Goal: Use online tool/utility: Utilize a website feature to perform a specific function

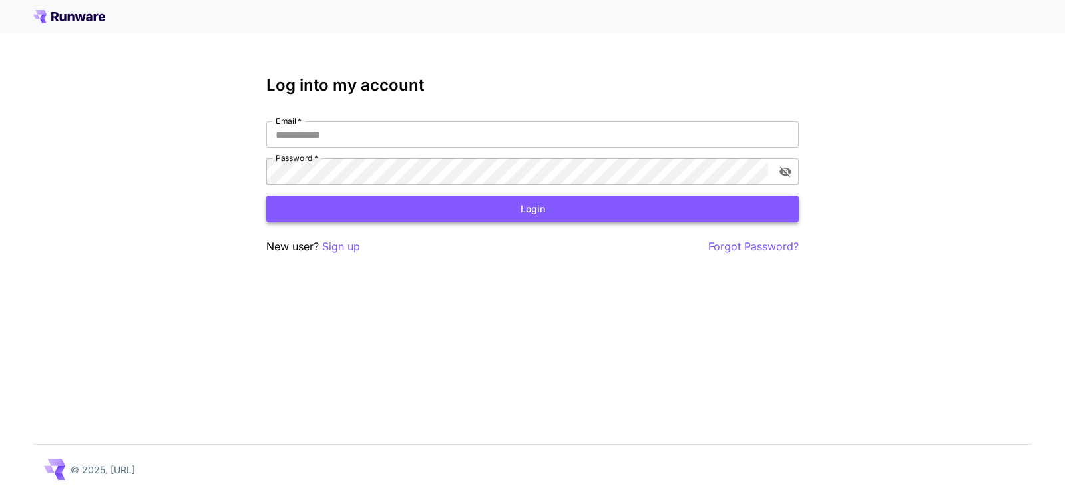
type input "**********"
click at [490, 206] on button "Login" at bounding box center [532, 209] width 533 height 27
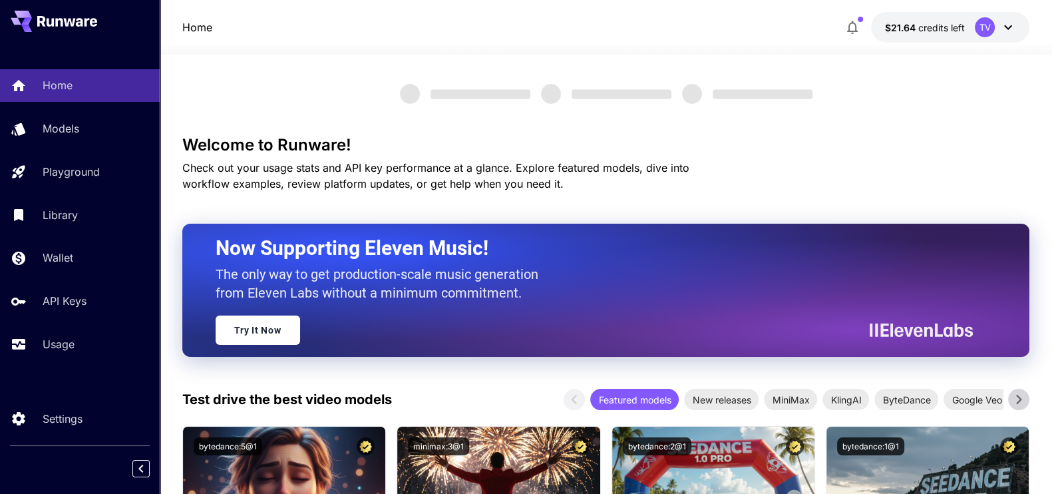
scroll to position [332, 0]
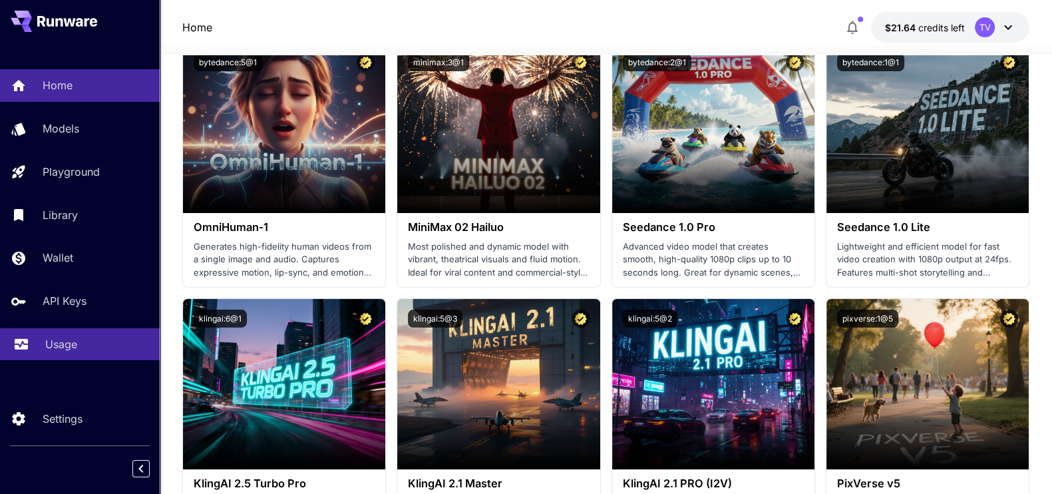
click at [49, 336] on p "Usage" at bounding box center [61, 344] width 32 height 16
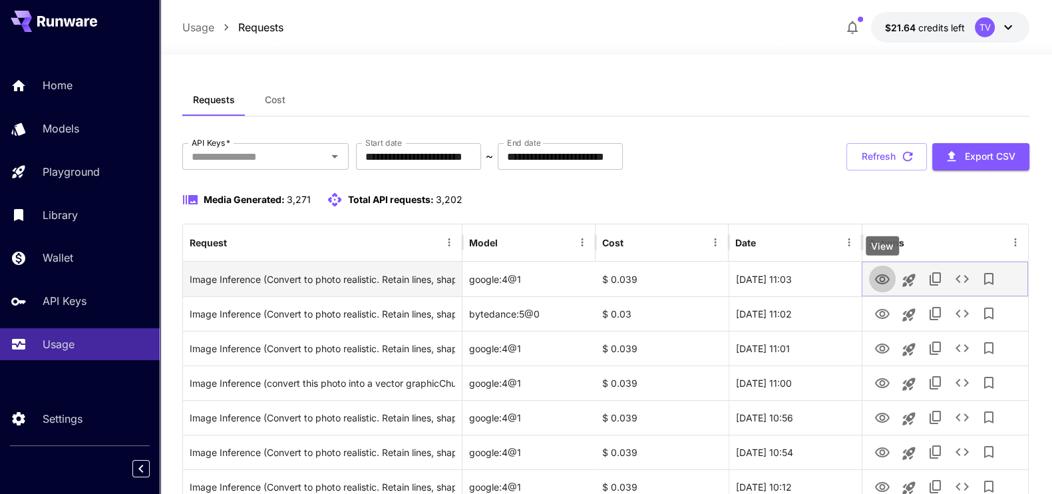
click at [885, 276] on icon "View" at bounding box center [883, 280] width 16 height 16
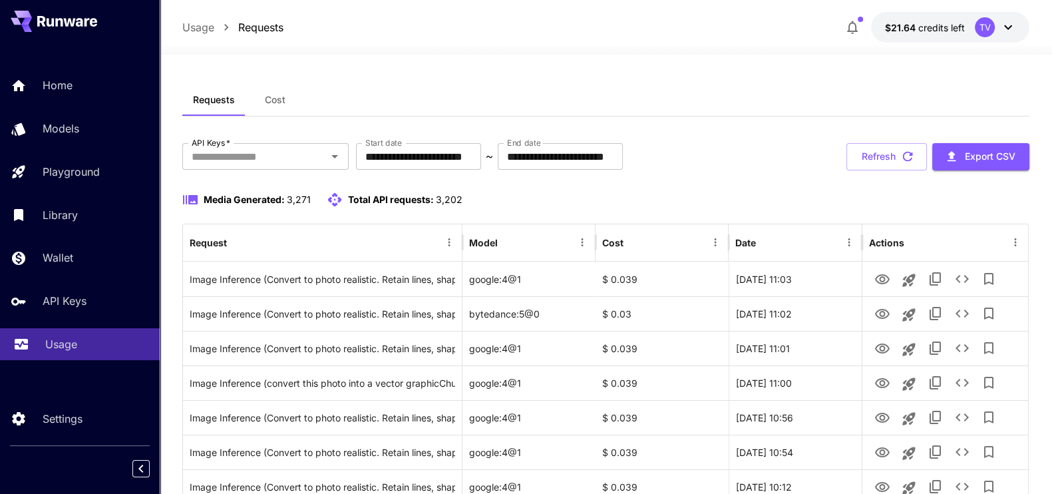
click at [61, 347] on p "Usage" at bounding box center [61, 344] width 32 height 16
click at [889, 155] on button "Refresh" at bounding box center [887, 156] width 81 height 27
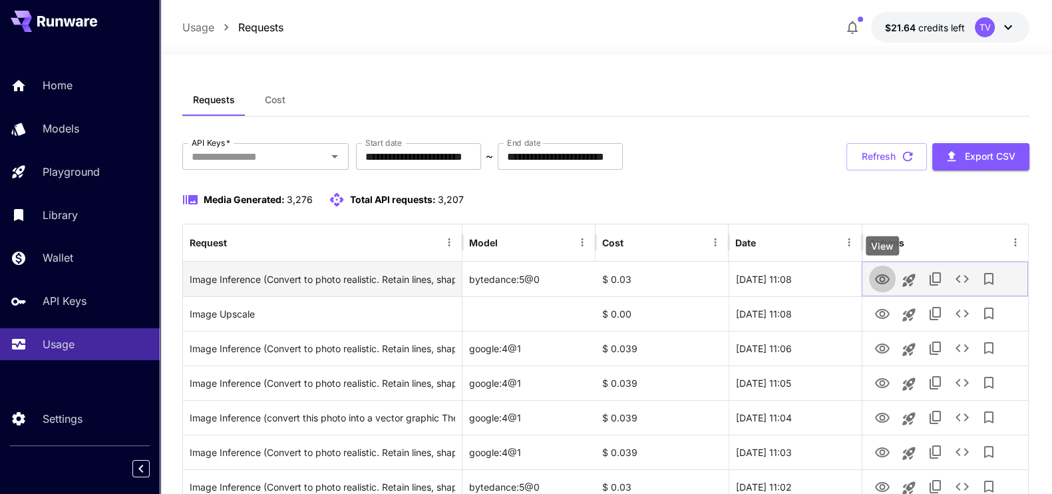
click at [882, 278] on icon "View" at bounding box center [883, 280] width 16 height 16
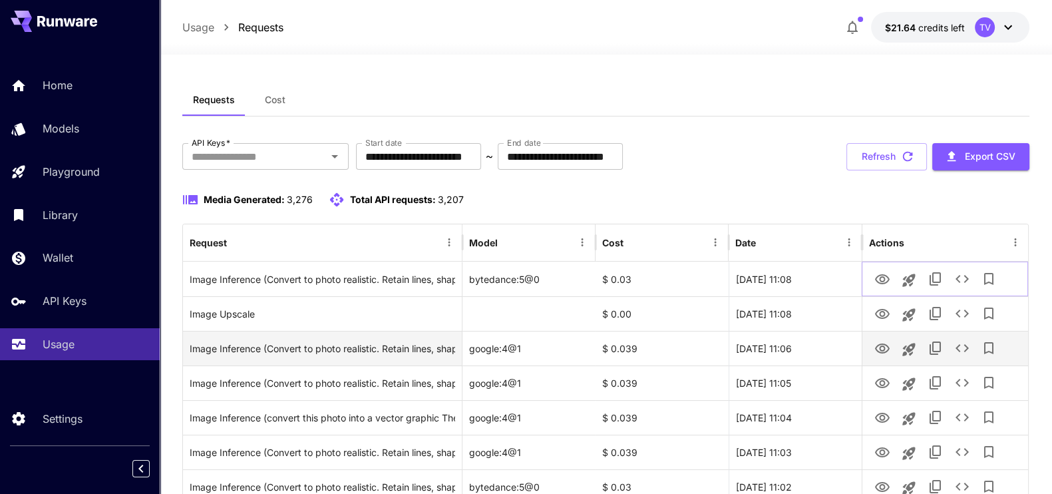
scroll to position [83, 0]
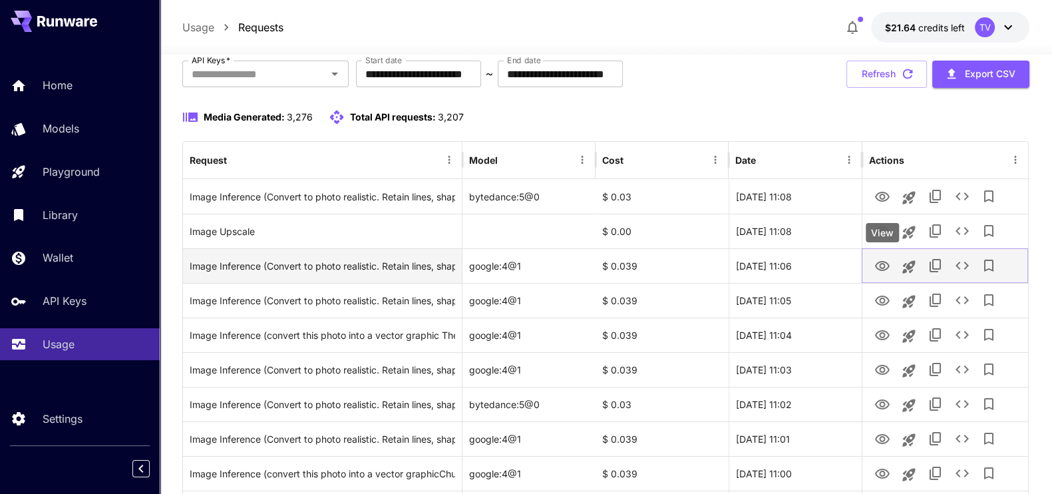
click at [879, 261] on icon "View" at bounding box center [882, 266] width 15 height 10
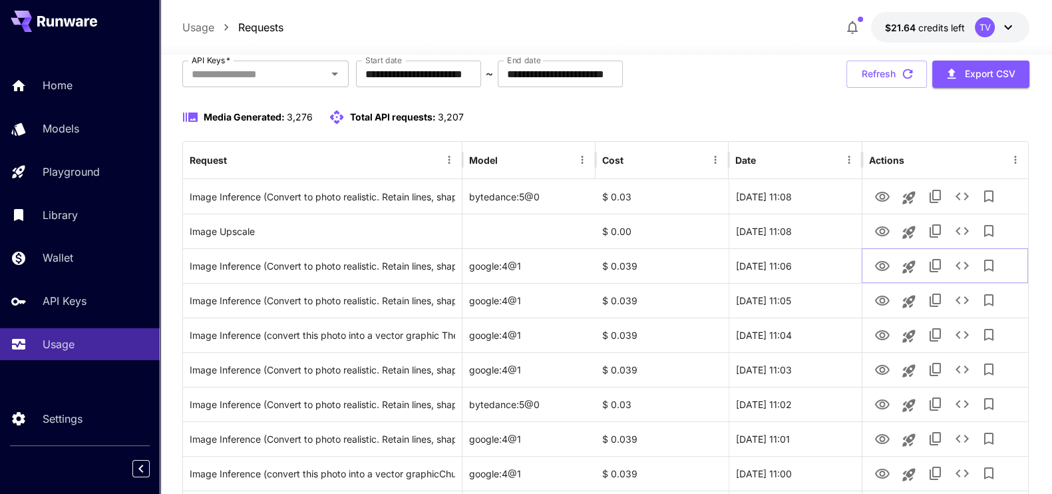
scroll to position [416, 0]
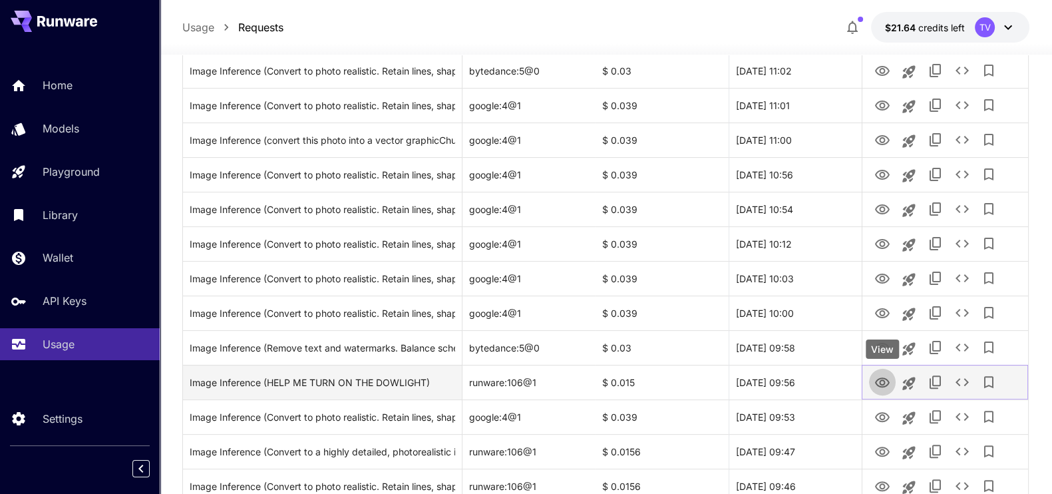
click at [883, 379] on icon "View" at bounding box center [882, 382] width 15 height 10
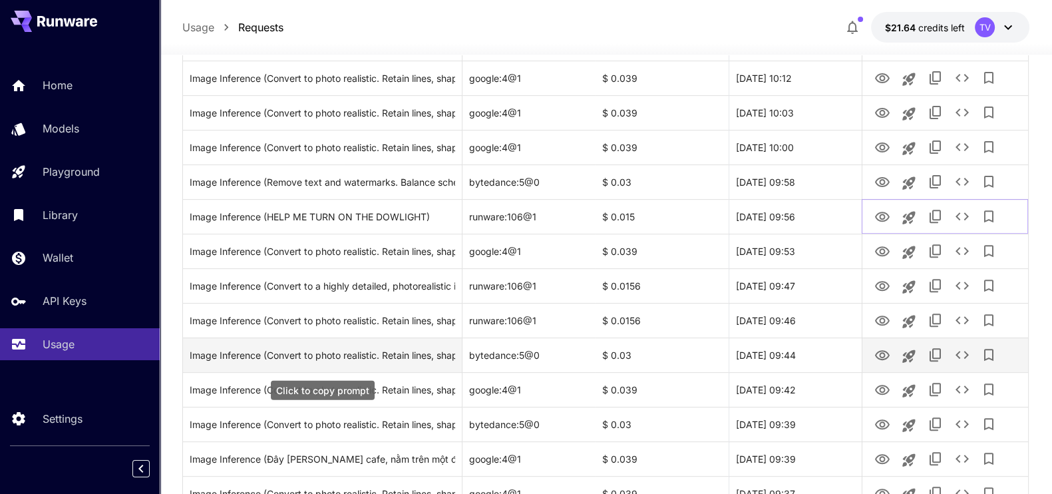
scroll to position [665, 0]
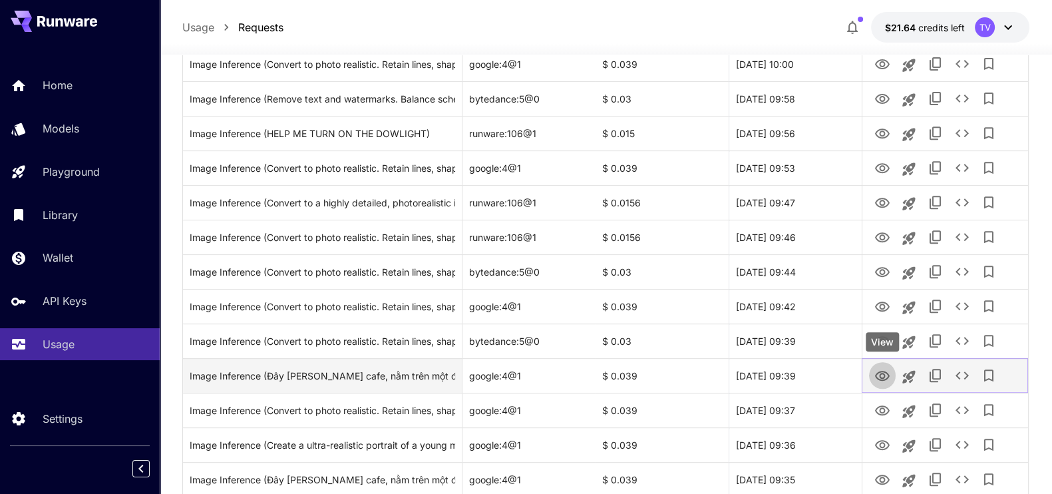
click at [881, 371] on icon "View" at bounding box center [882, 376] width 15 height 10
click at [326, 374] on div "Image Inference (Đây [PERSON_NAME] cafe, nằm trên một đường phố [GEOGRAPHIC_DAT…" at bounding box center [323, 376] width 266 height 34
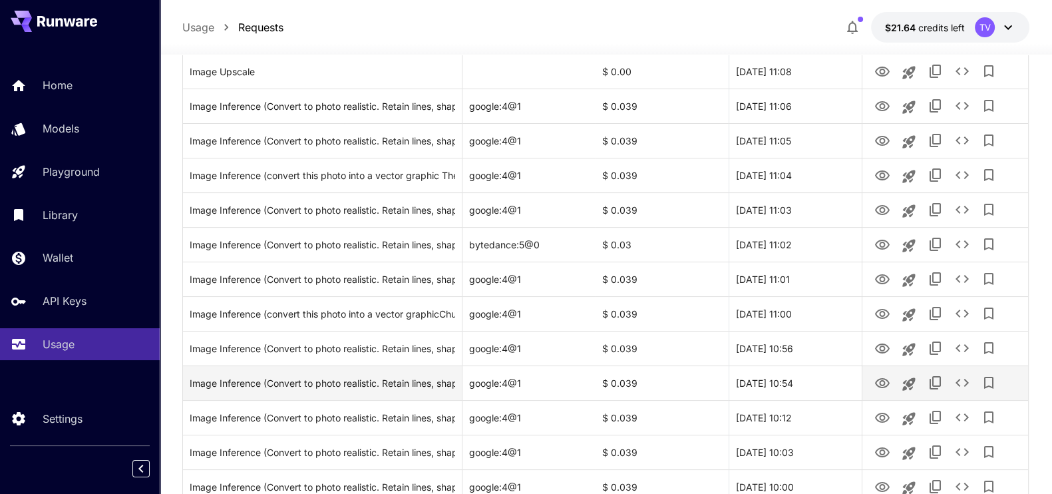
scroll to position [0, 0]
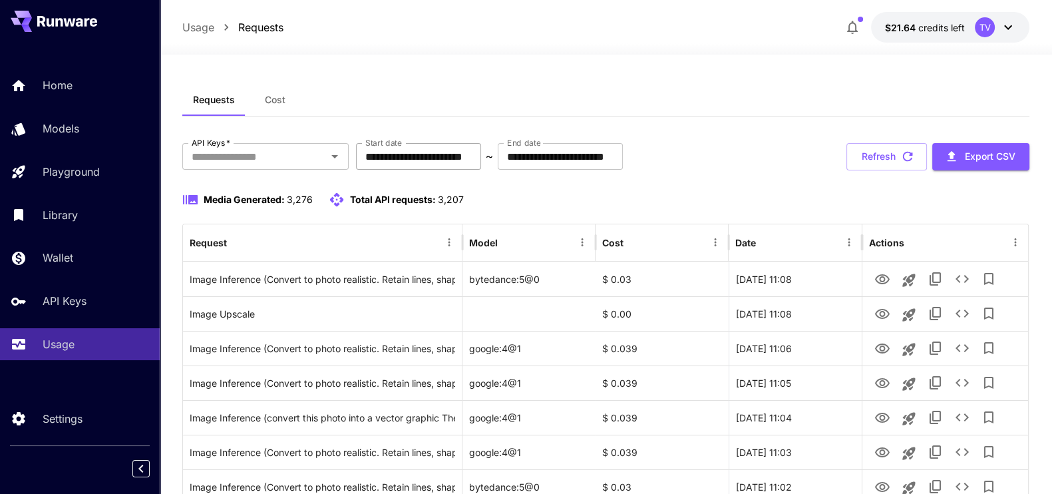
click at [481, 158] on input "**********" at bounding box center [418, 156] width 125 height 27
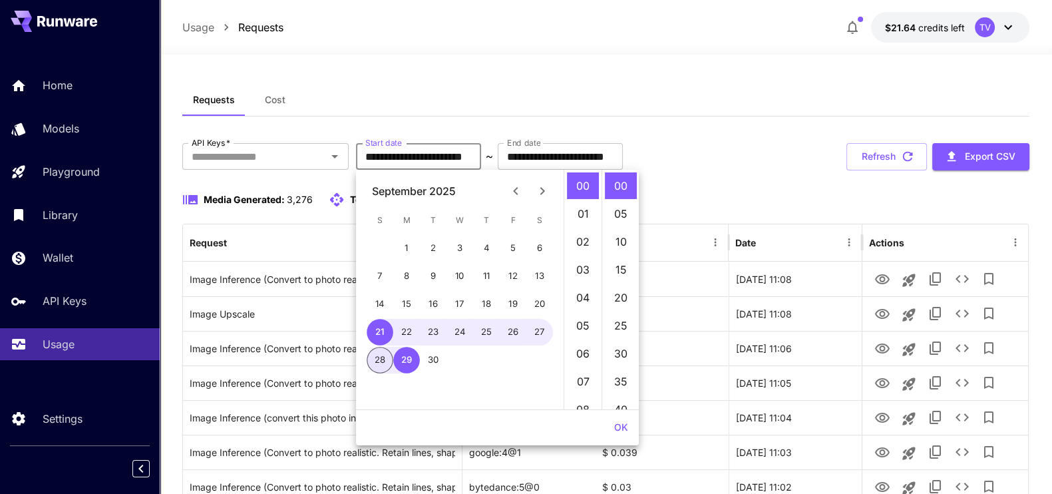
click at [377, 357] on button "28" at bounding box center [380, 360] width 27 height 27
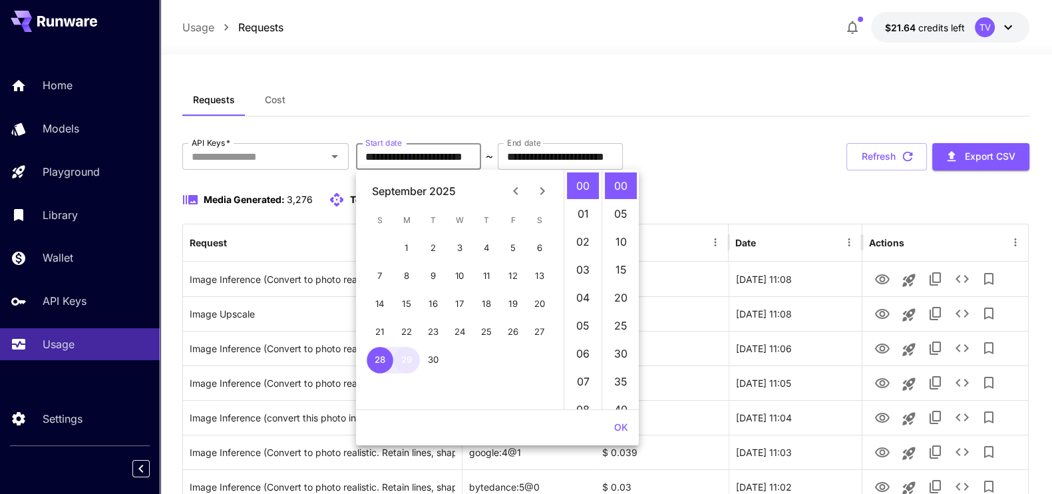
type input "**********"
click at [620, 427] on button "OK" at bounding box center [621, 427] width 25 height 25
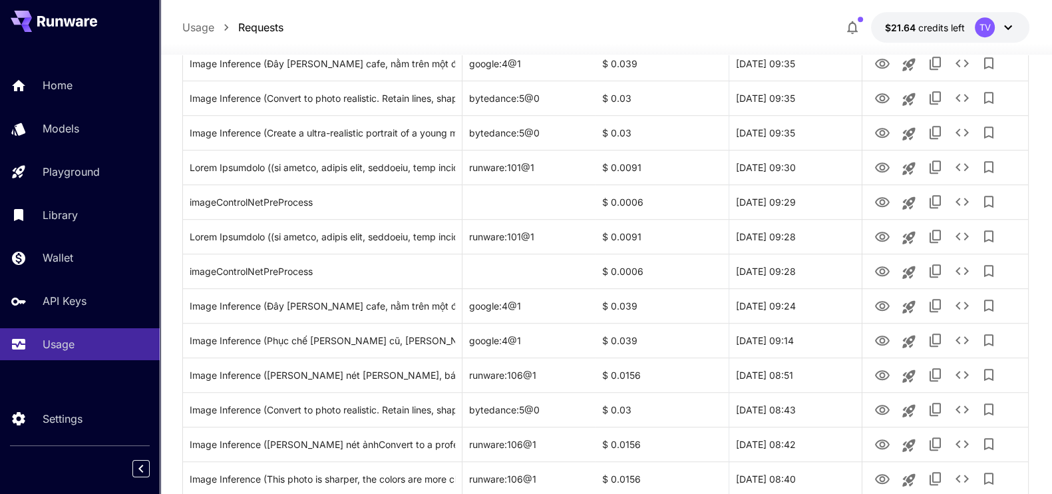
scroll to position [1401, 0]
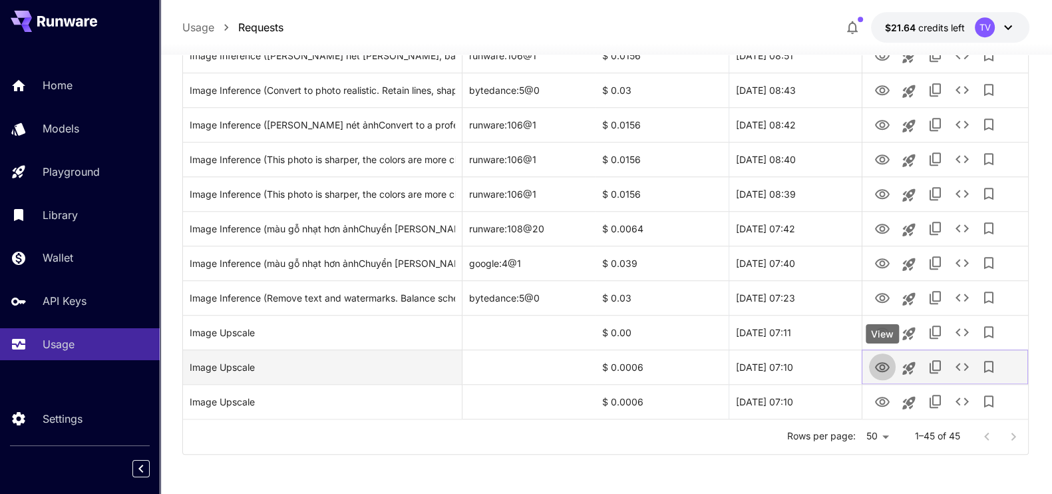
click at [884, 365] on icon "View" at bounding box center [883, 367] width 16 height 16
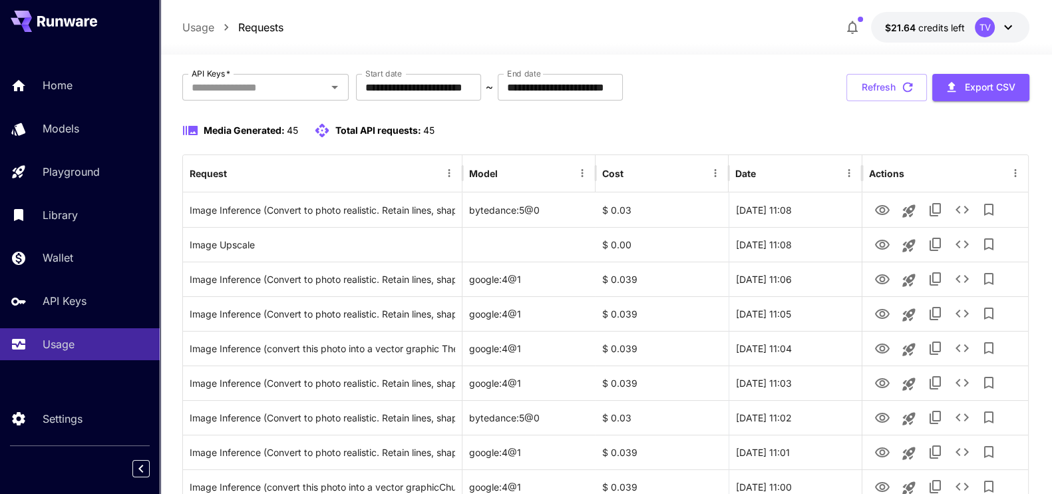
scroll to position [0, 0]
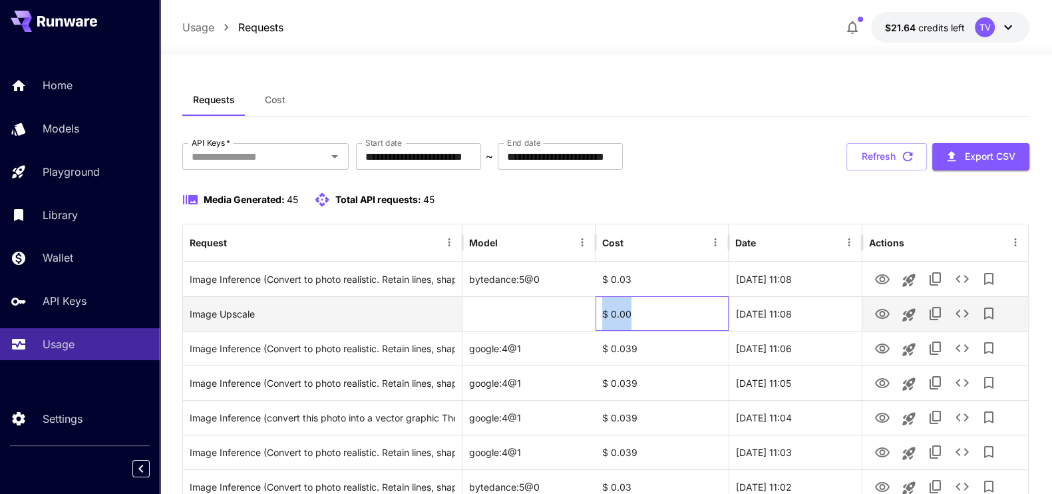
drag, startPoint x: 604, startPoint y: 316, endPoint x: 644, endPoint y: 316, distance: 39.3
click at [644, 316] on div "$ 0.00" at bounding box center [662, 313] width 133 height 35
click at [912, 311] on icon "Launch in playground" at bounding box center [909, 315] width 16 height 16
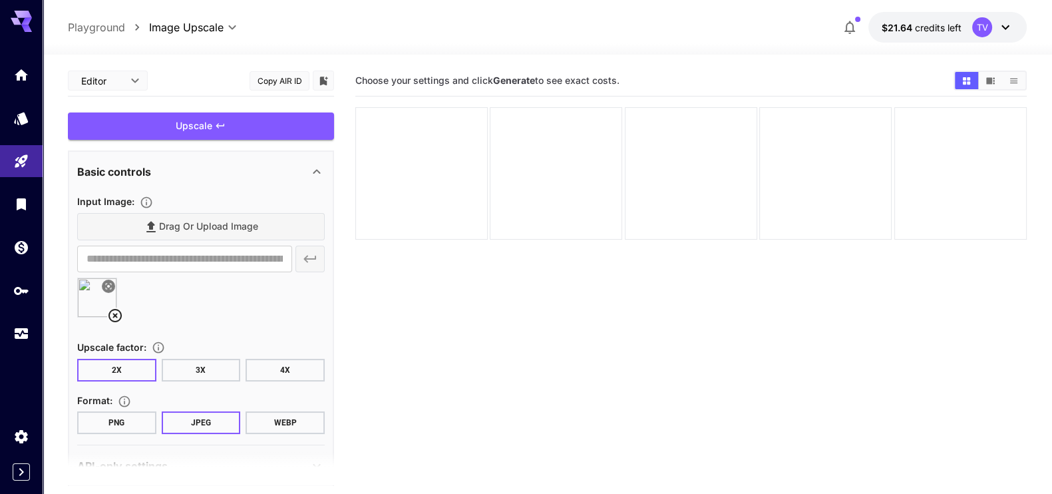
click at [110, 310] on icon at bounding box center [115, 315] width 13 height 13
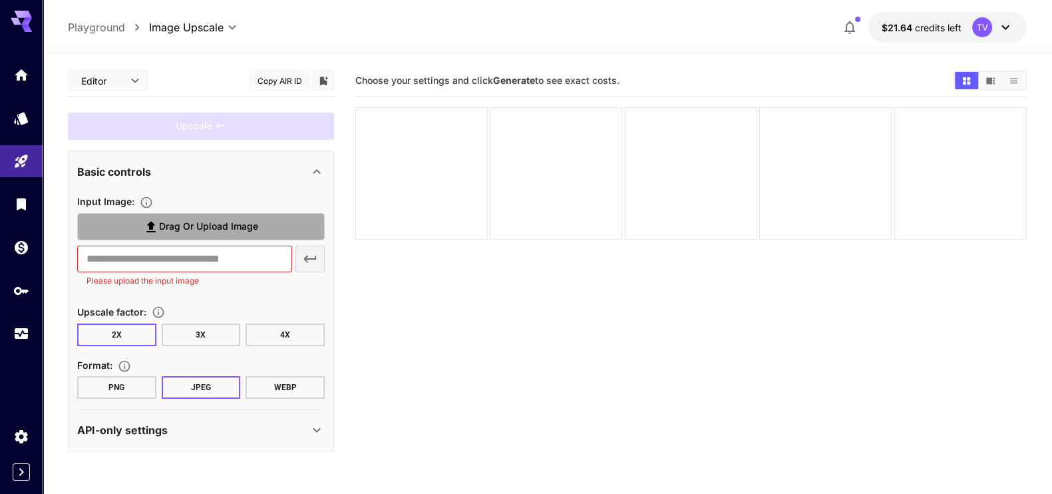
click at [248, 234] on label "Drag or upload image" at bounding box center [201, 226] width 248 height 27
click at [0, 0] on input "Drag or upload image" at bounding box center [0, 0] width 0 height 0
click at [193, 238] on label "Drag or upload image" at bounding box center [201, 226] width 248 height 27
click at [0, 0] on input "Drag or upload image" at bounding box center [0, 0] width 0 height 0
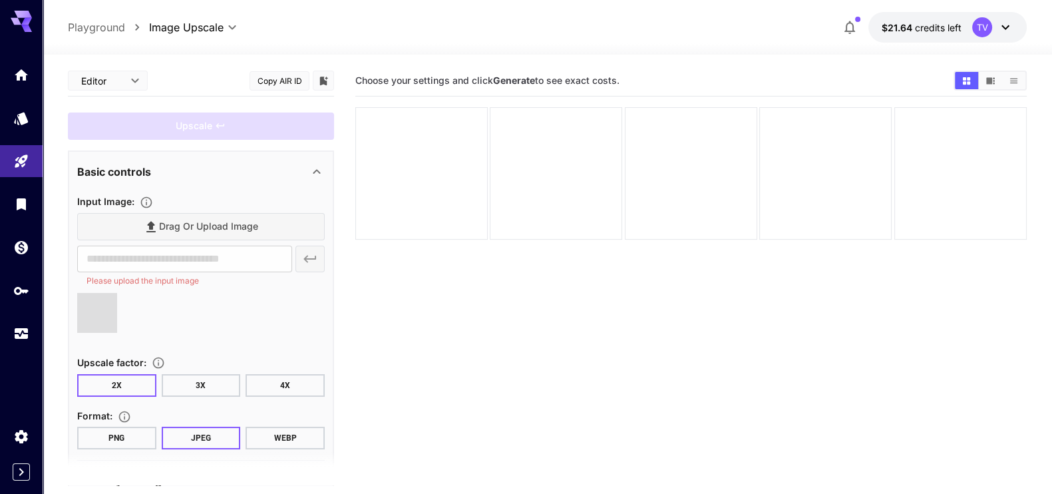
type input "**********"
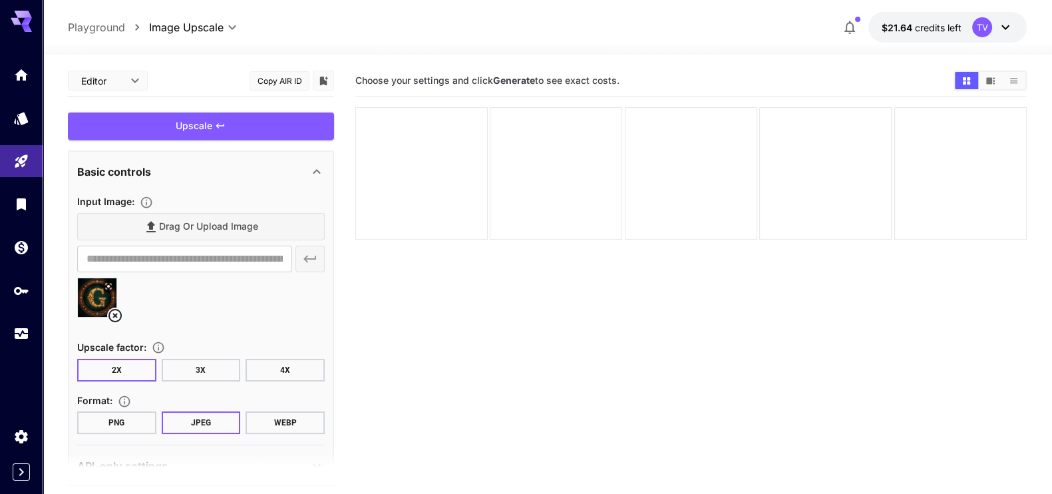
scroll to position [33, 0]
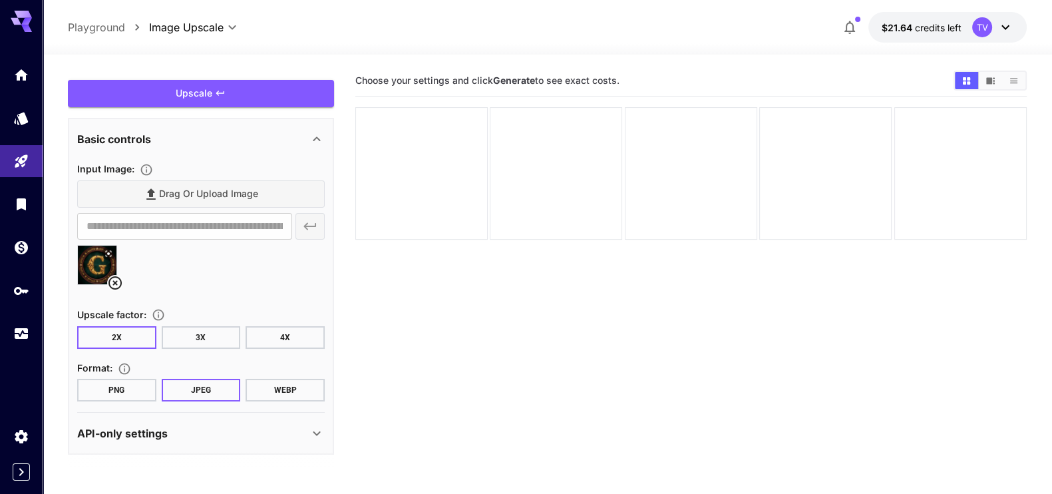
click at [324, 431] on icon at bounding box center [317, 433] width 16 height 16
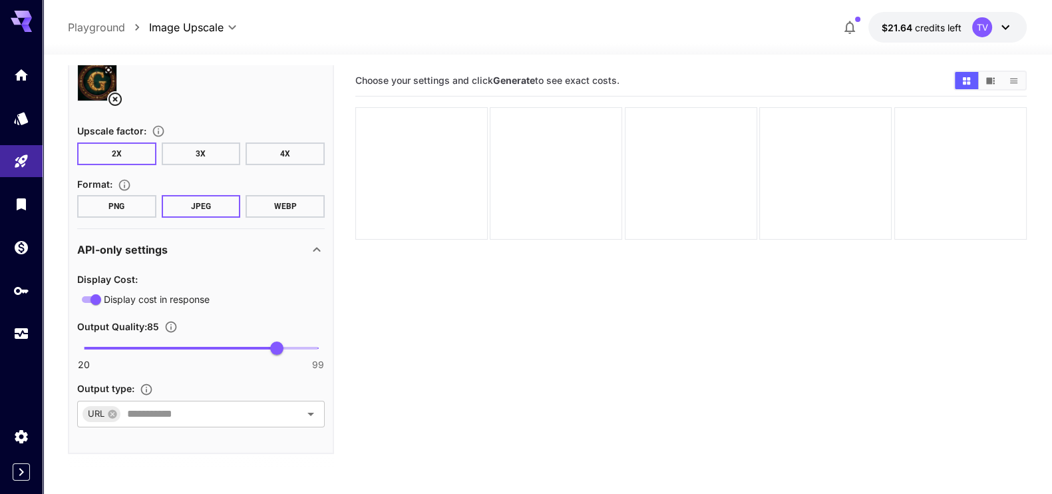
scroll to position [105, 0]
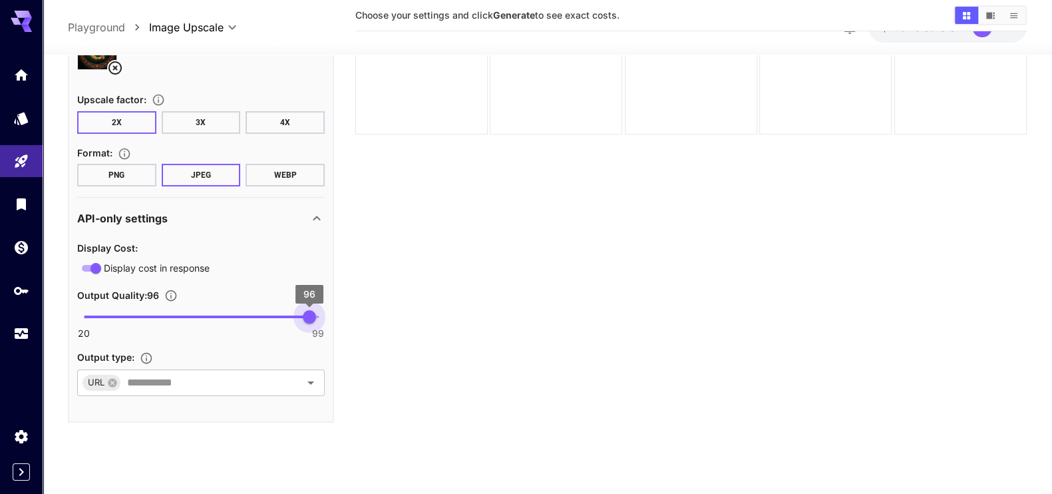
type input "**"
drag, startPoint x: 278, startPoint y: 312, endPoint x: 338, endPoint y: 324, distance: 61.1
click at [338, 324] on main "**********" at bounding box center [547, 212] width 959 height 505
click at [115, 383] on icon at bounding box center [112, 382] width 9 height 9
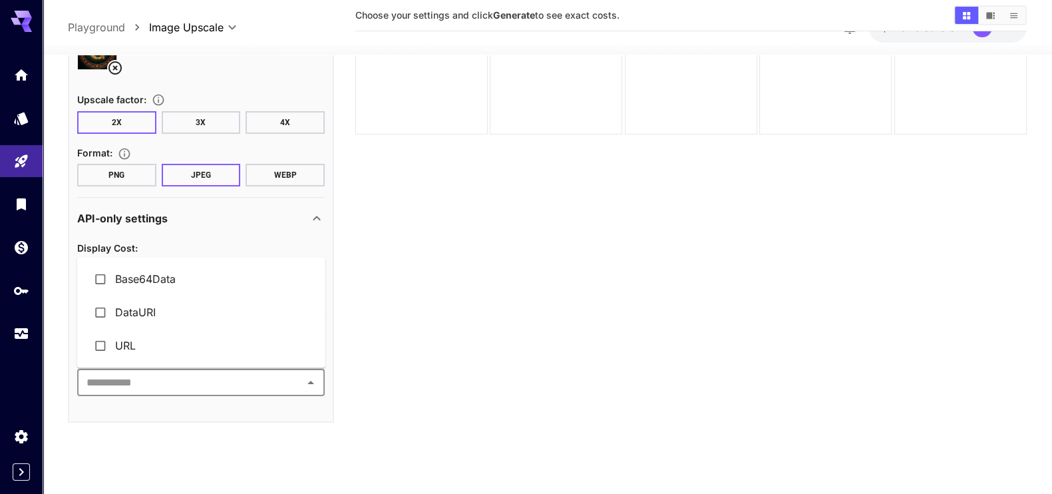
click at [125, 381] on input "text" at bounding box center [190, 382] width 218 height 19
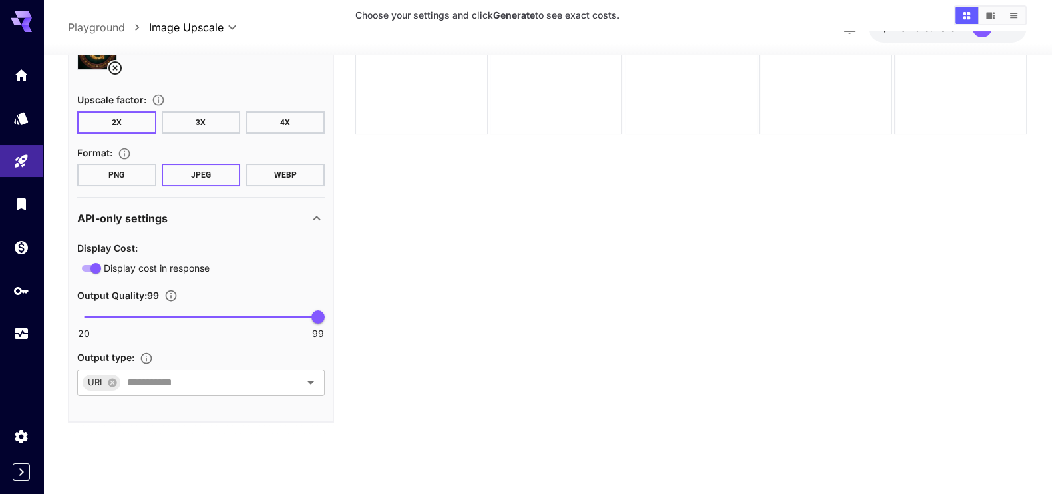
click at [271, 345] on div "Display Cost : Display cost in response Output Quality : 99 20 99 99 Output typ…" at bounding box center [201, 318] width 248 height 156
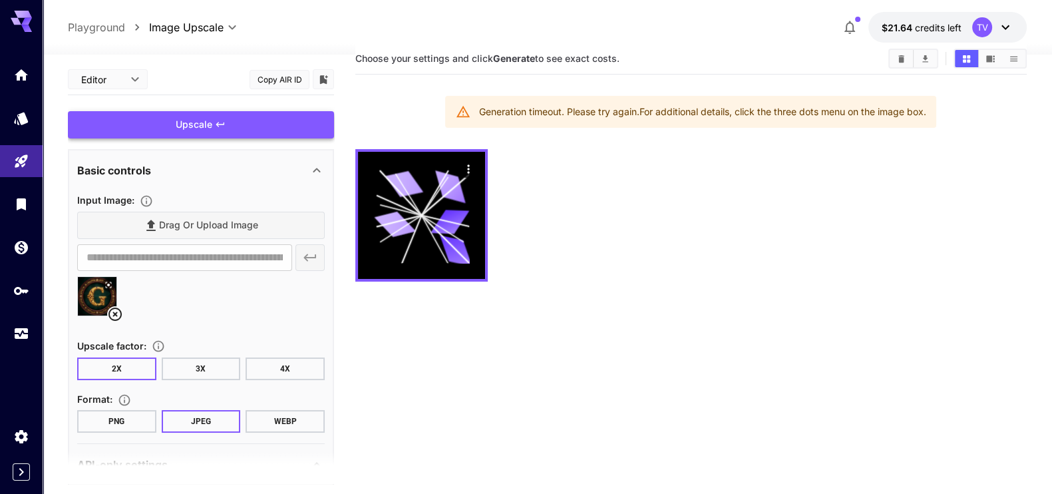
scroll to position [216, 0]
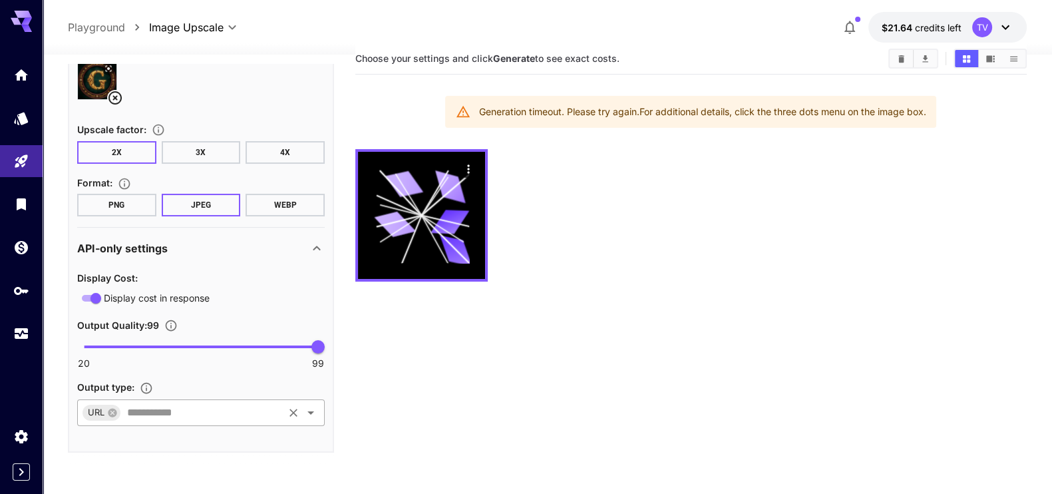
click at [107, 414] on icon at bounding box center [112, 412] width 11 height 11
click at [142, 407] on input "text" at bounding box center [190, 412] width 218 height 19
click at [272, 381] on div "Output type :" at bounding box center [201, 387] width 248 height 16
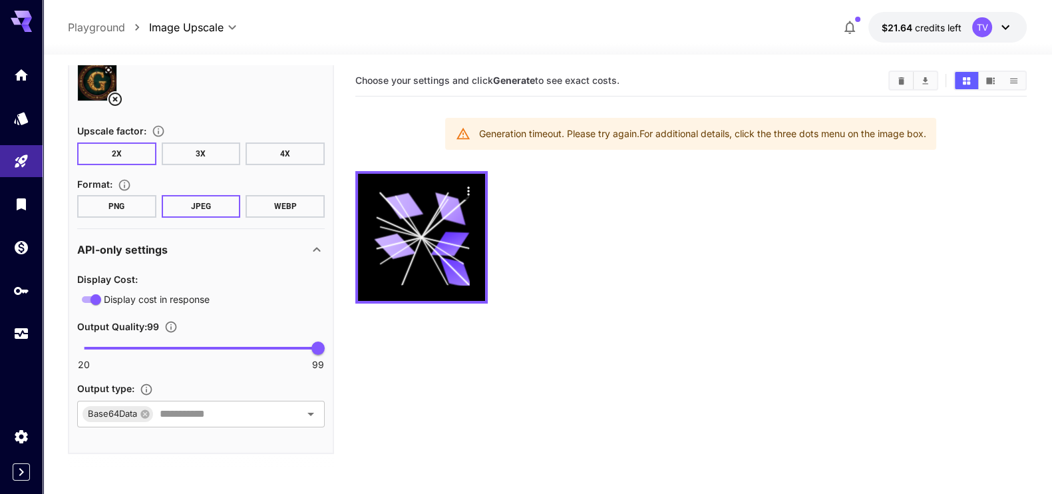
scroll to position [0, 0]
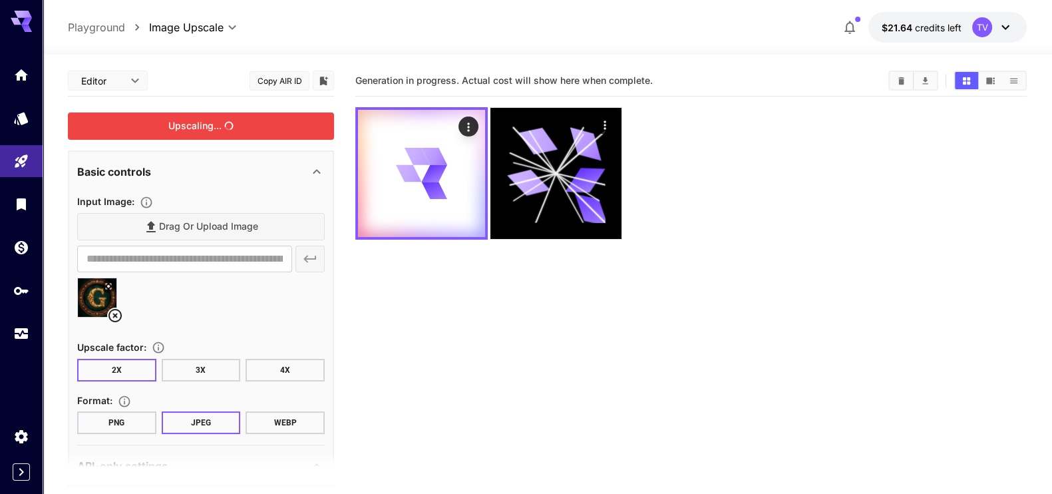
click at [226, 130] on div "Upscaling..." at bounding box center [201, 125] width 266 height 27
